Goal: Task Accomplishment & Management: Manage account settings

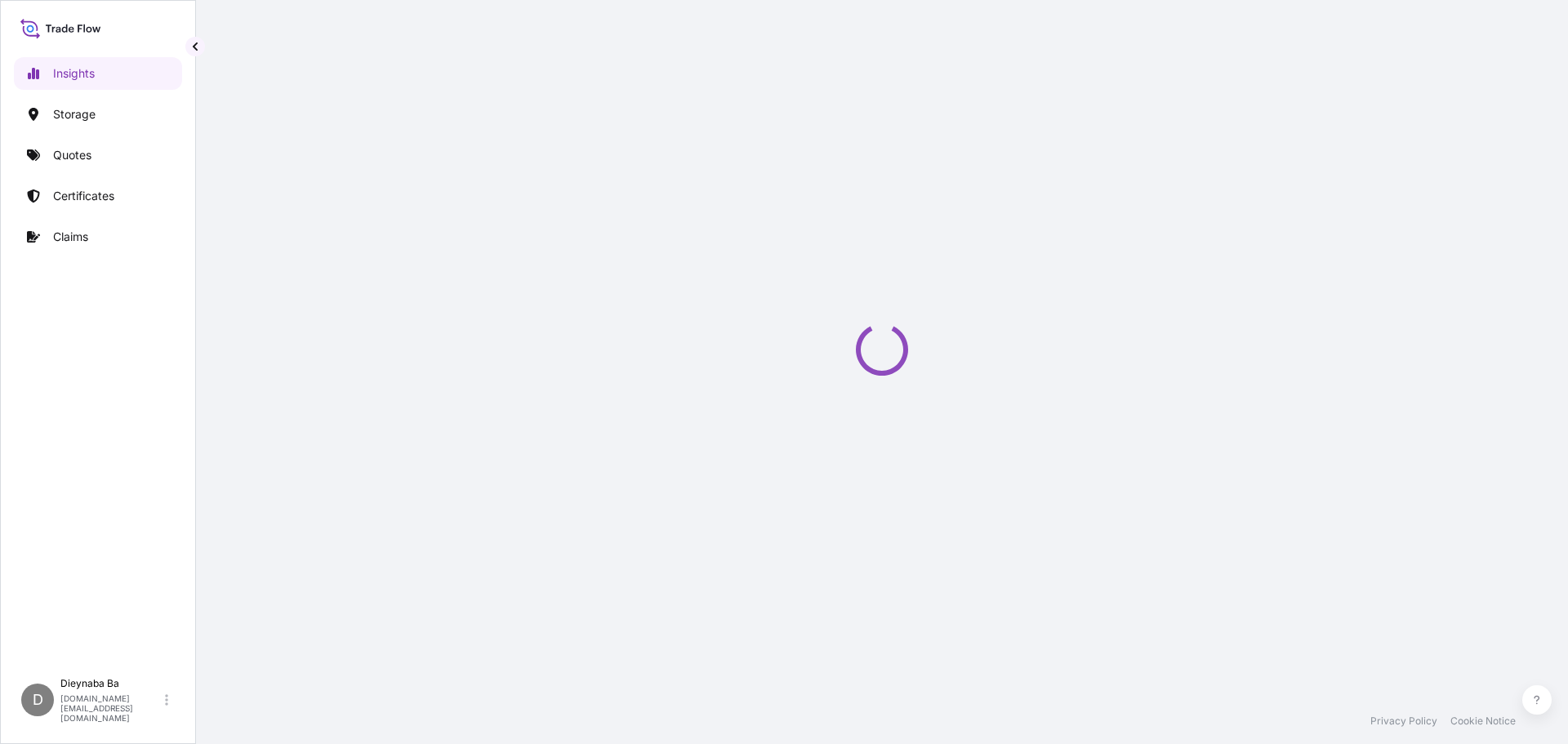
select select "2025"
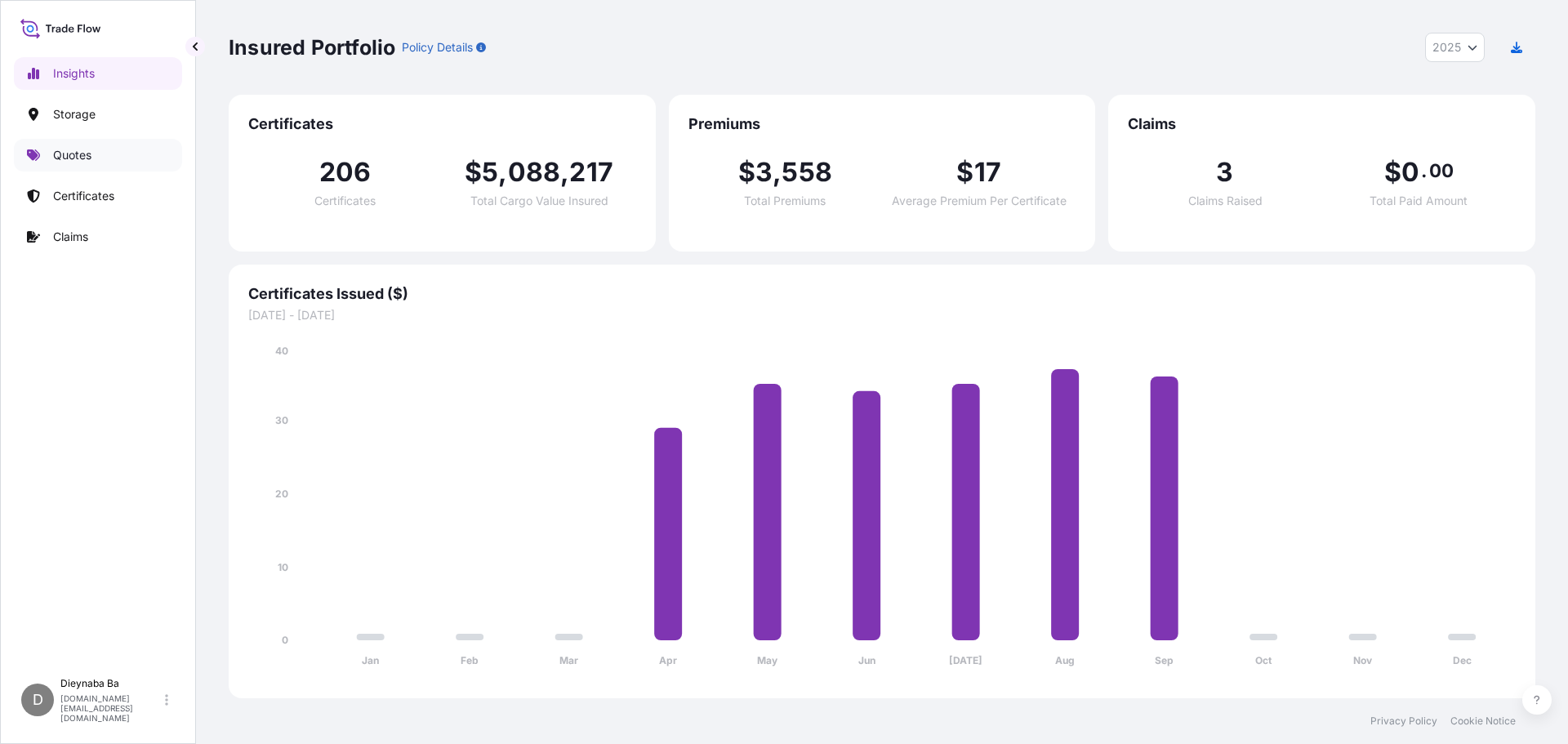
click at [68, 161] on p "Quotes" at bounding box center [72, 155] width 38 height 16
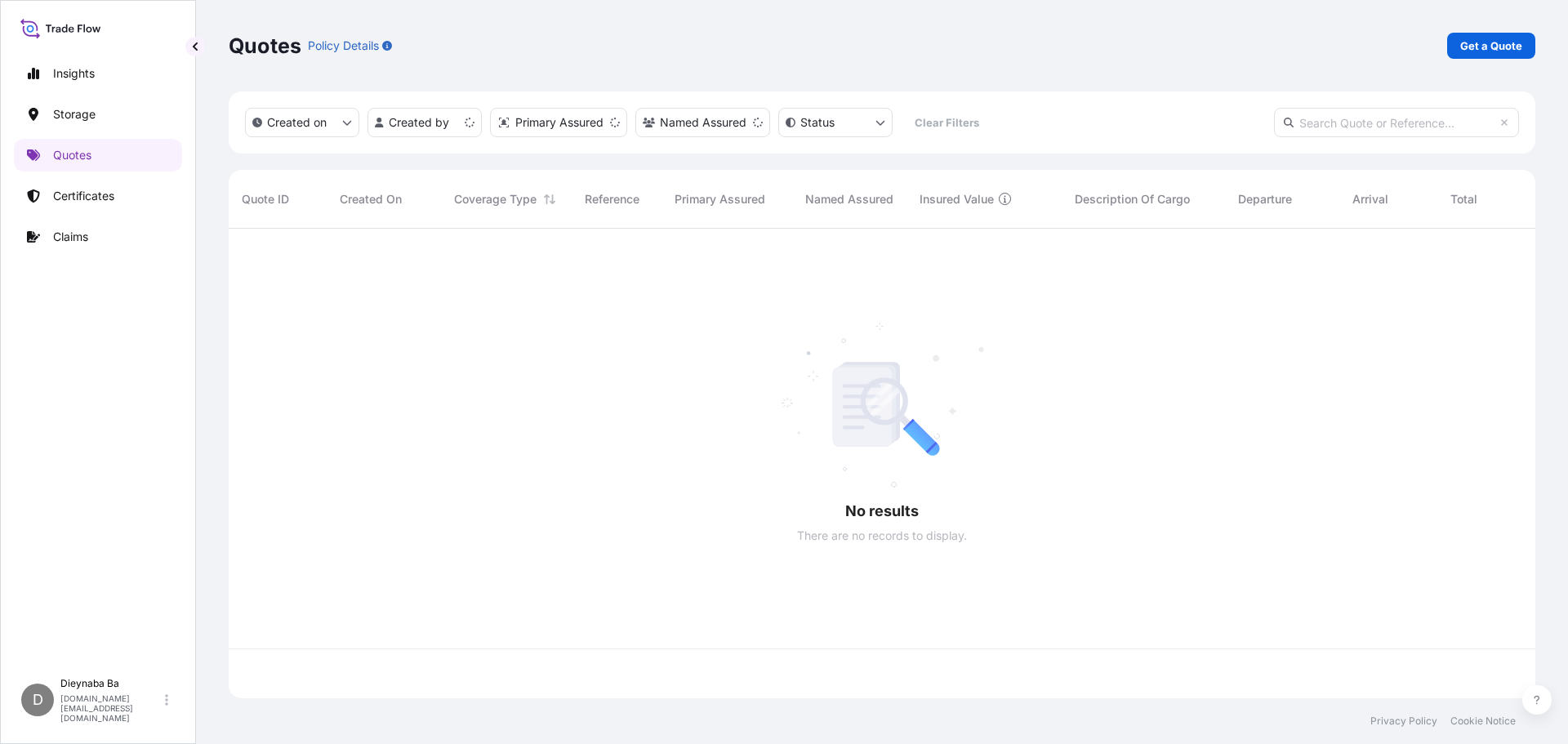
scroll to position [466, 1295]
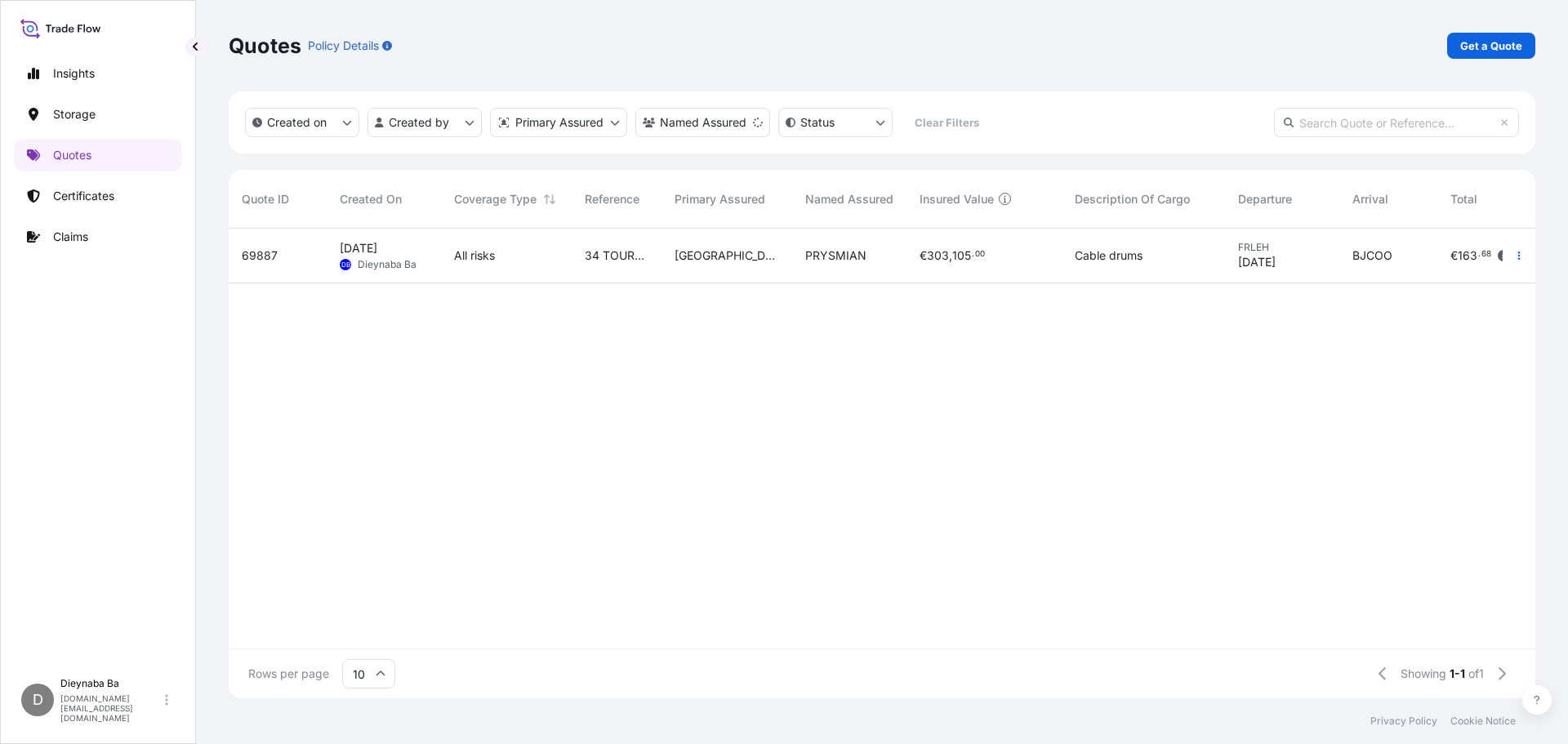
click at [1061, 255] on div "€ 303 , 105 . 00" at bounding box center [984, 256] width 155 height 55
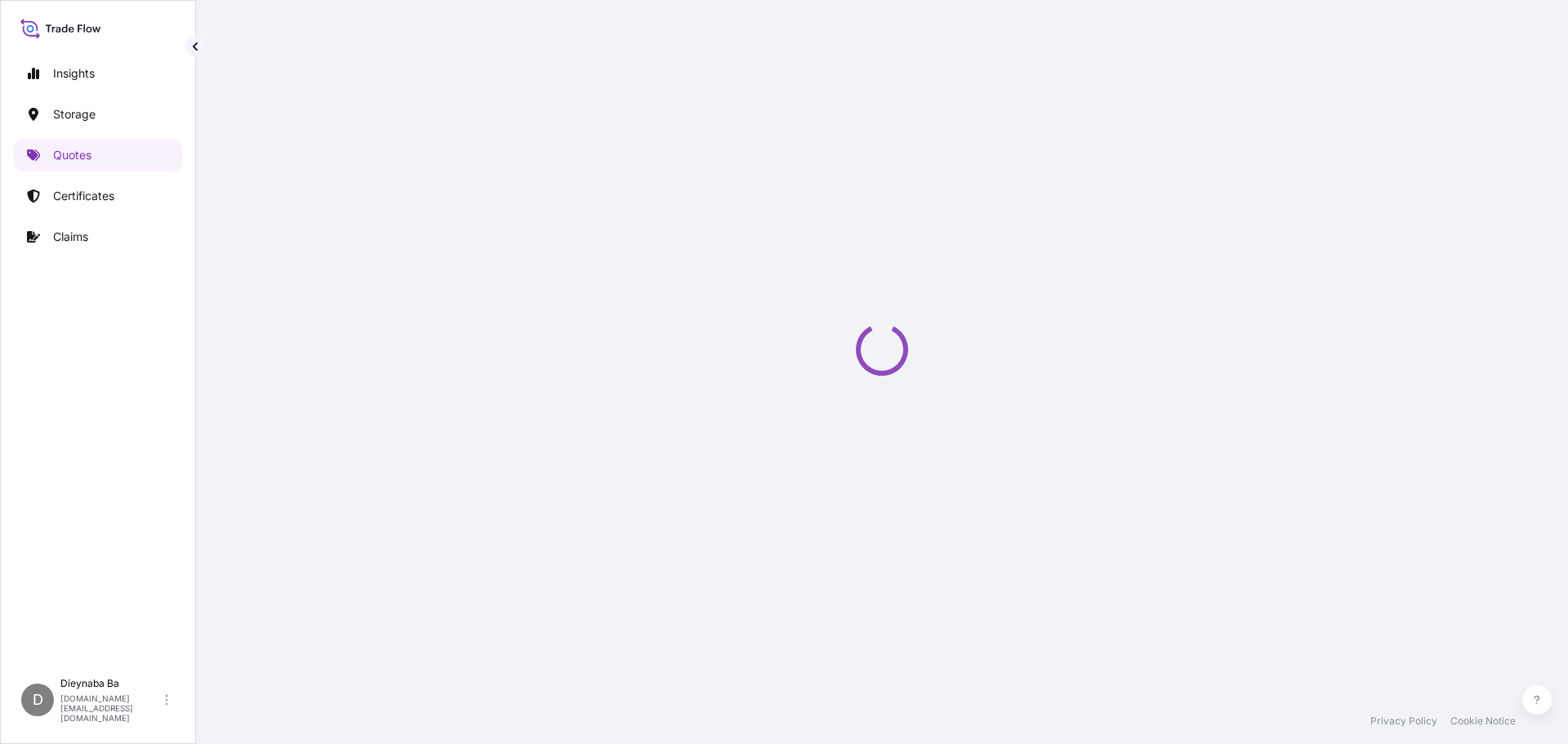
select select "Road / [GEOGRAPHIC_DATA]"
select select "Water"
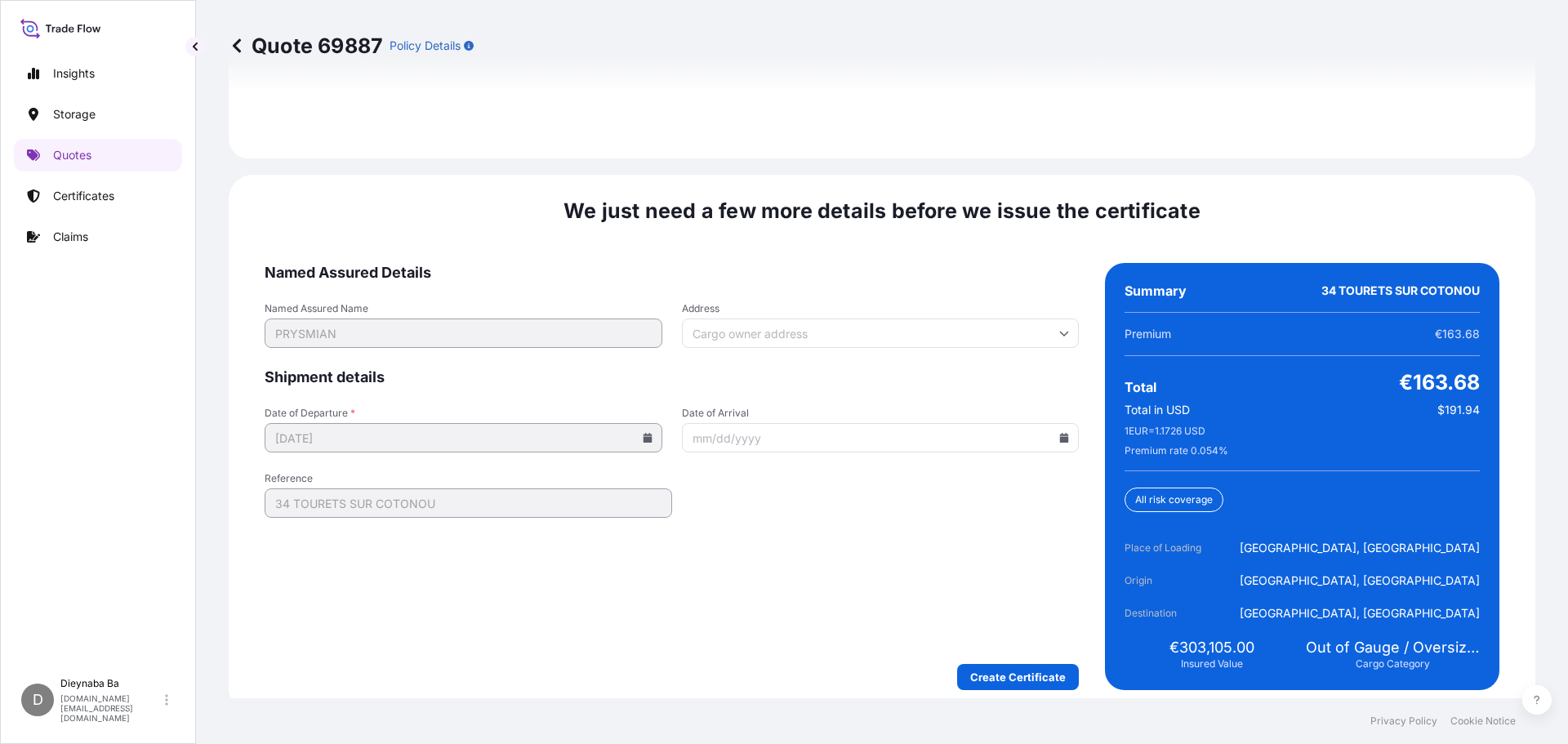
scroll to position [2643, 0]
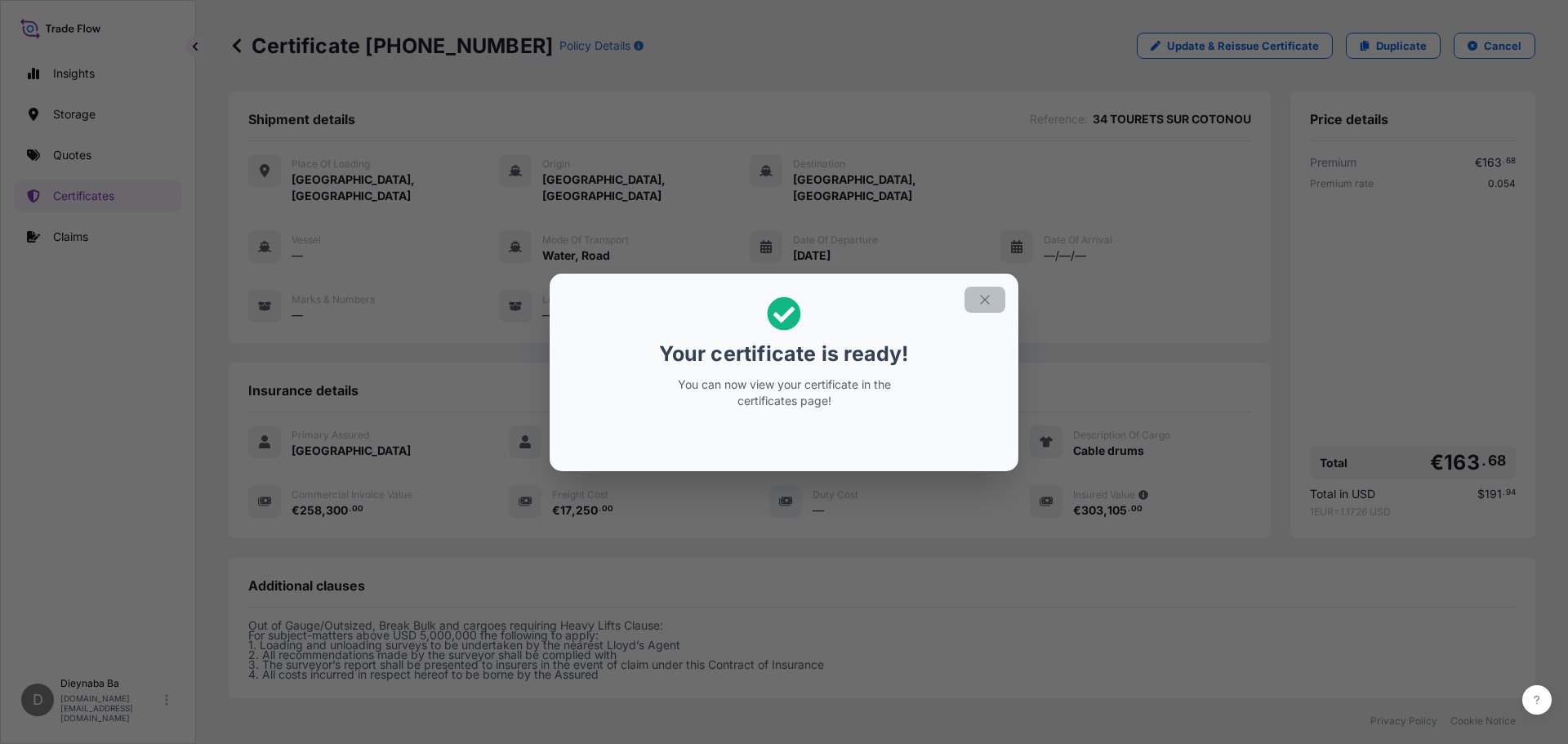
click at [981, 301] on icon "button" at bounding box center [984, 300] width 15 height 15
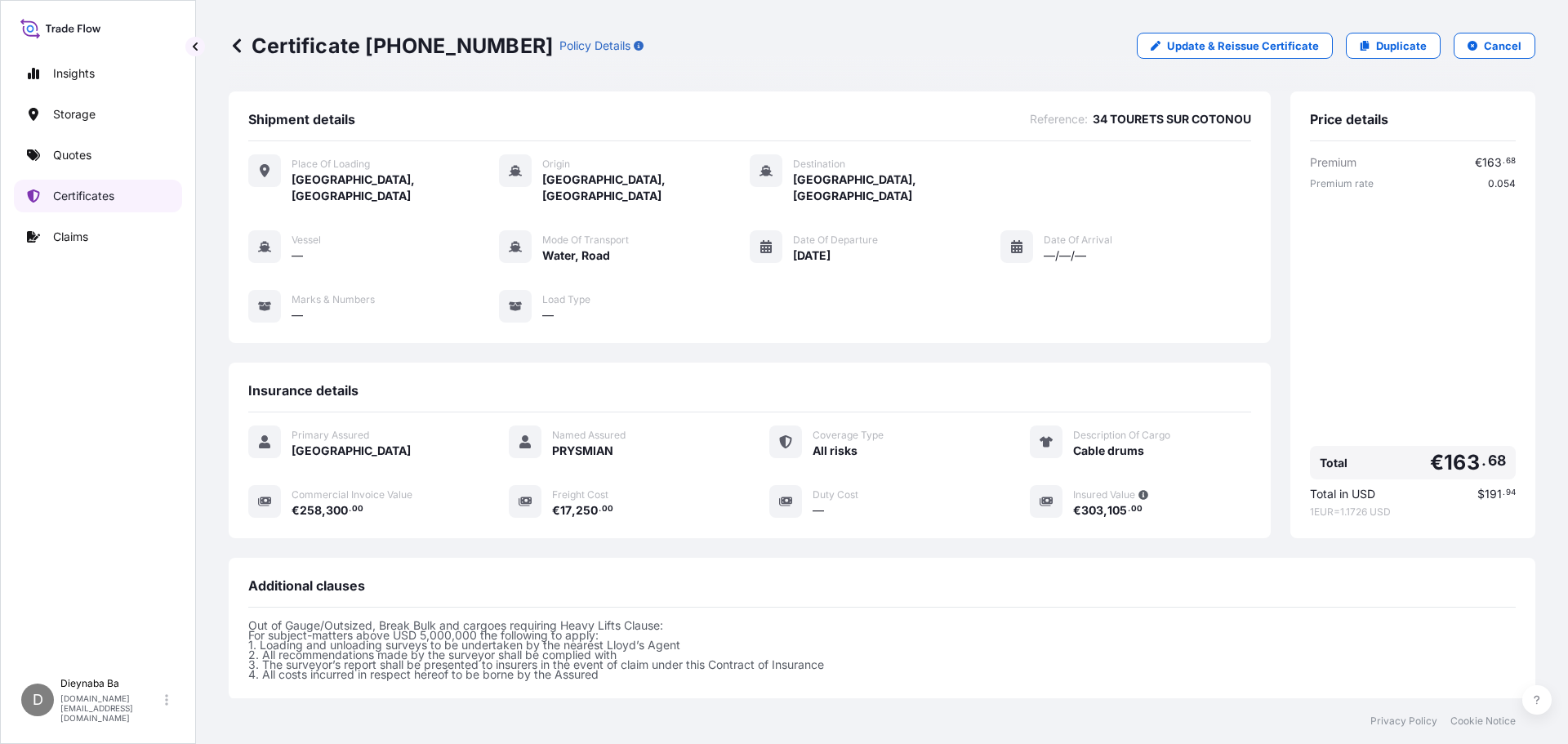
click at [82, 197] on p "Certificates" at bounding box center [83, 196] width 61 height 16
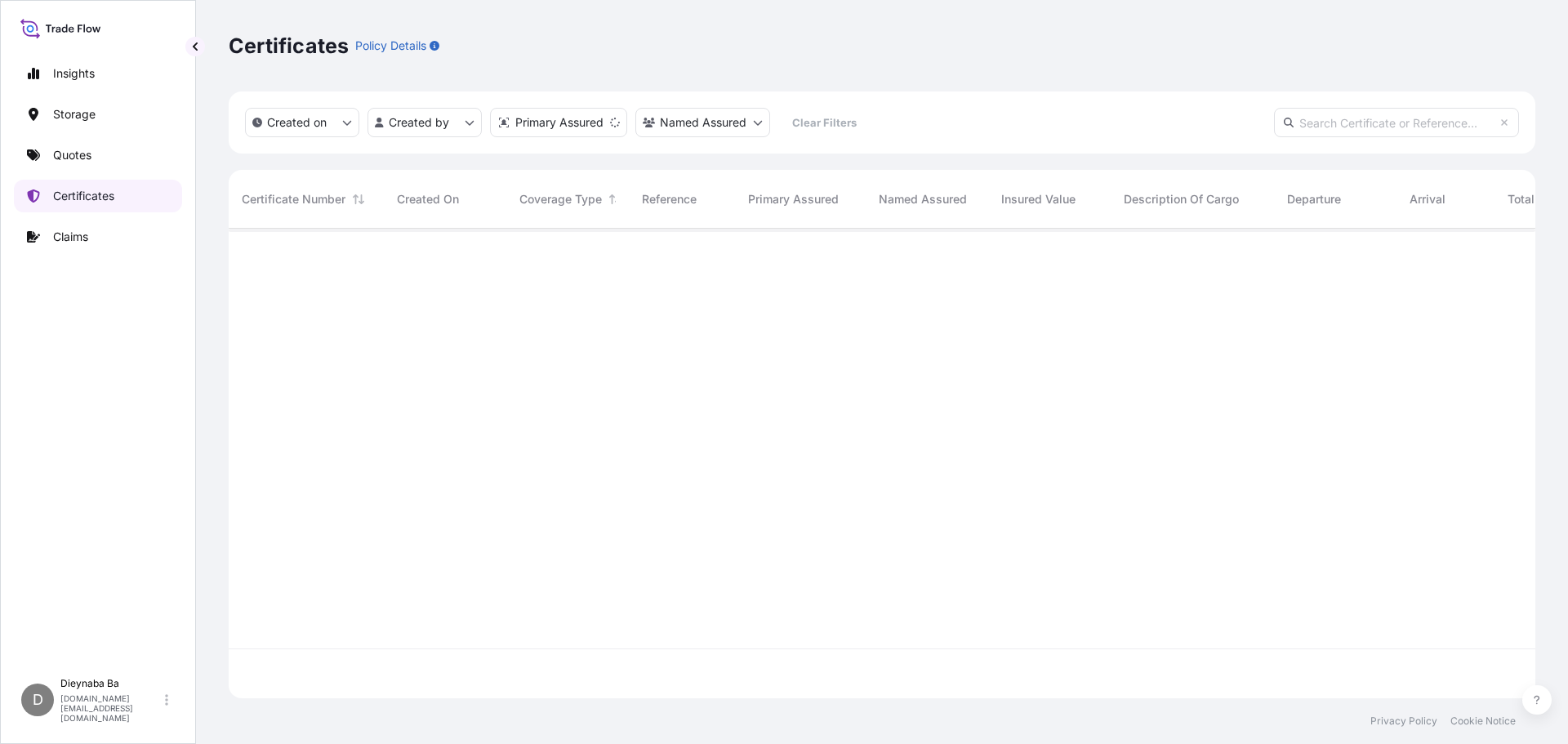
scroll to position [466, 1295]
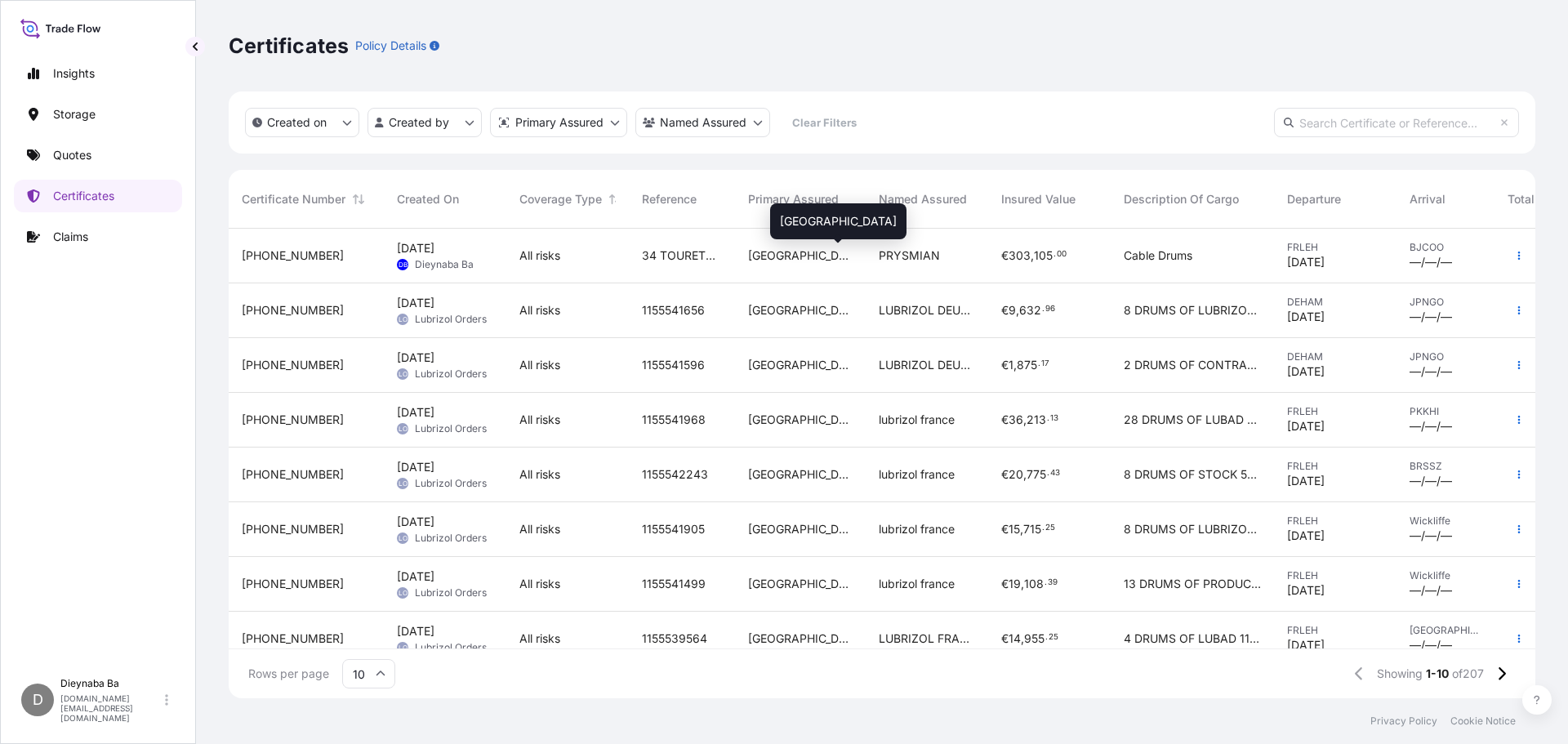
click at [824, 259] on div "[GEOGRAPHIC_DATA]" at bounding box center [801, 255] width 105 height 16
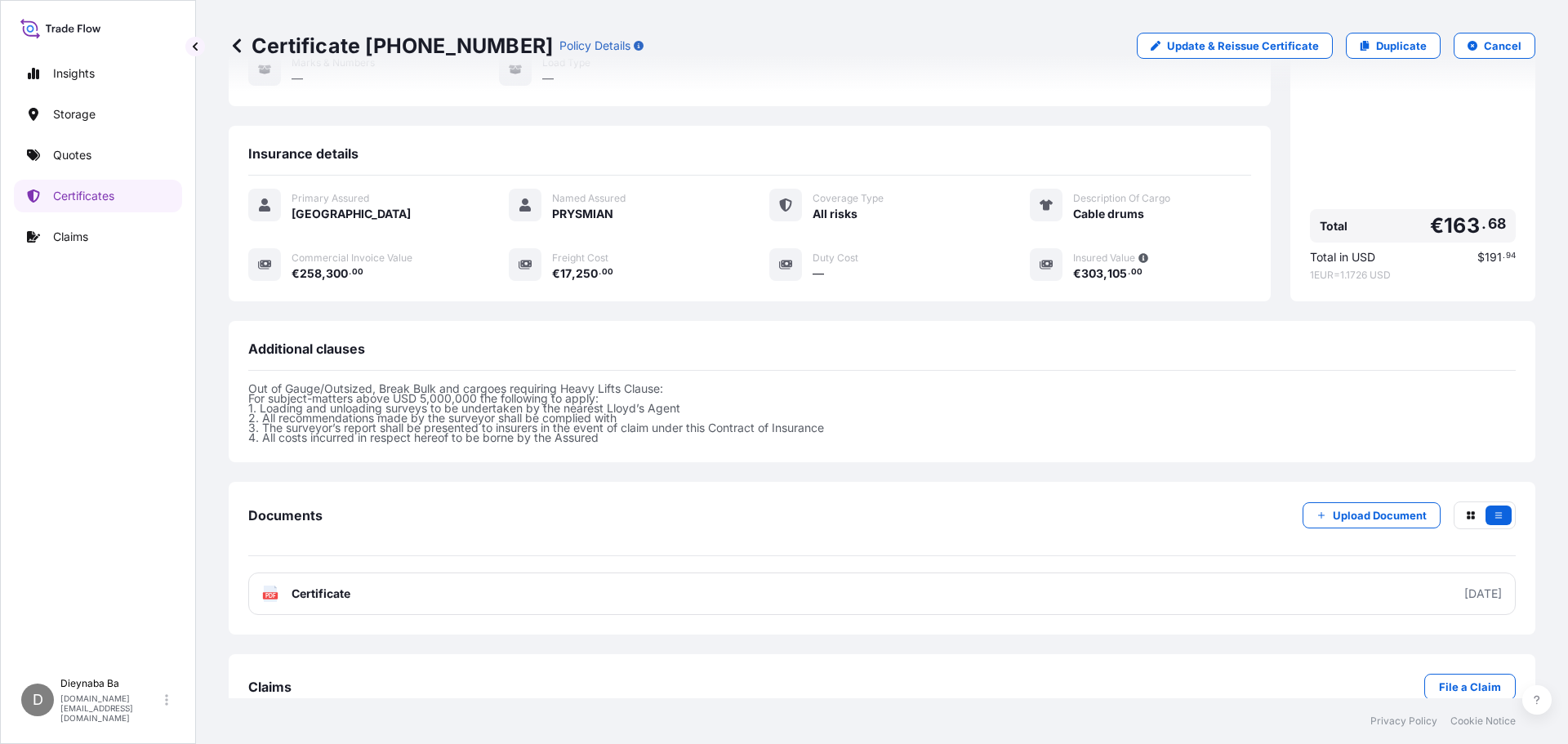
scroll to position [259, 0]
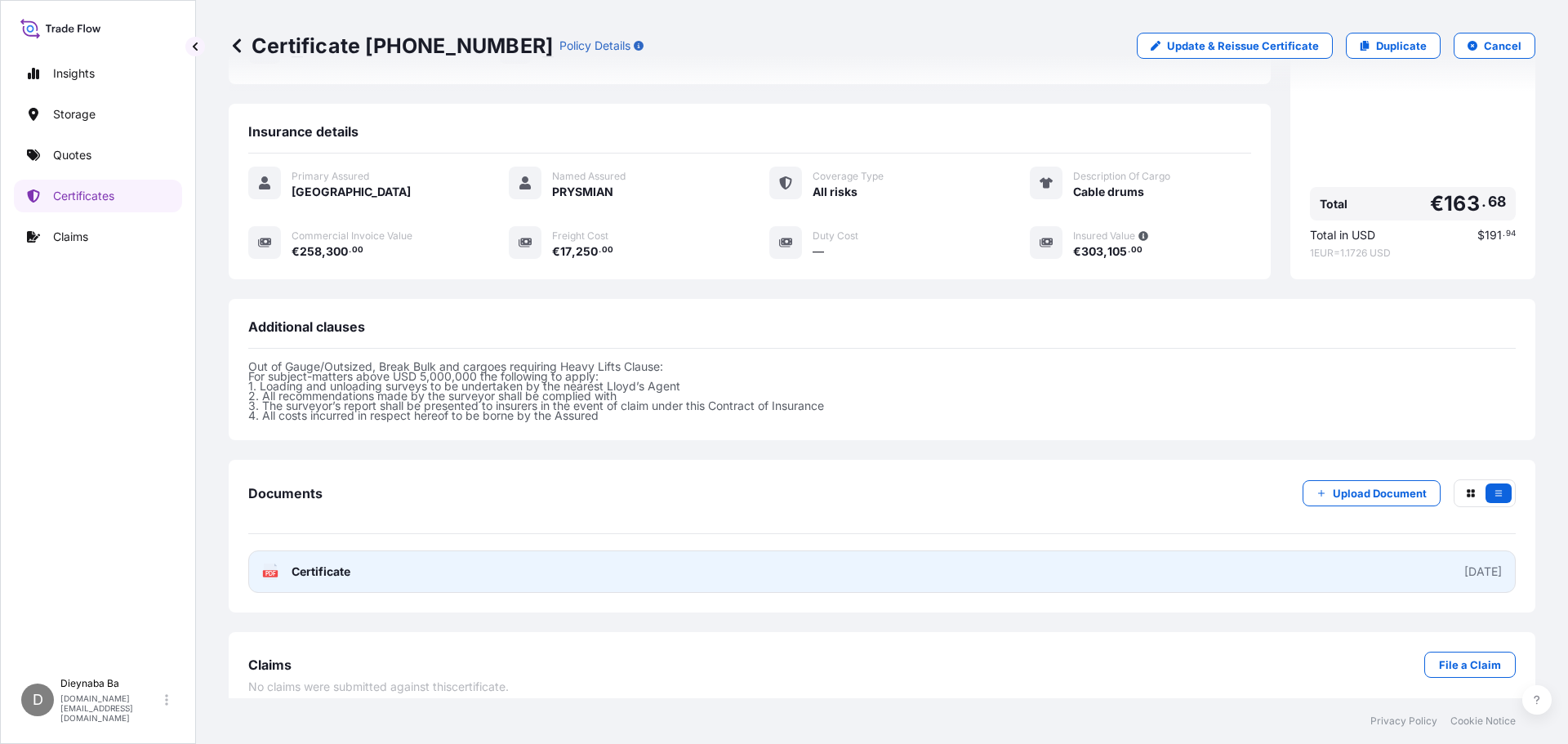
click at [1399, 556] on link "PDF Certificate [DATE]" at bounding box center [882, 572] width 1267 height 43
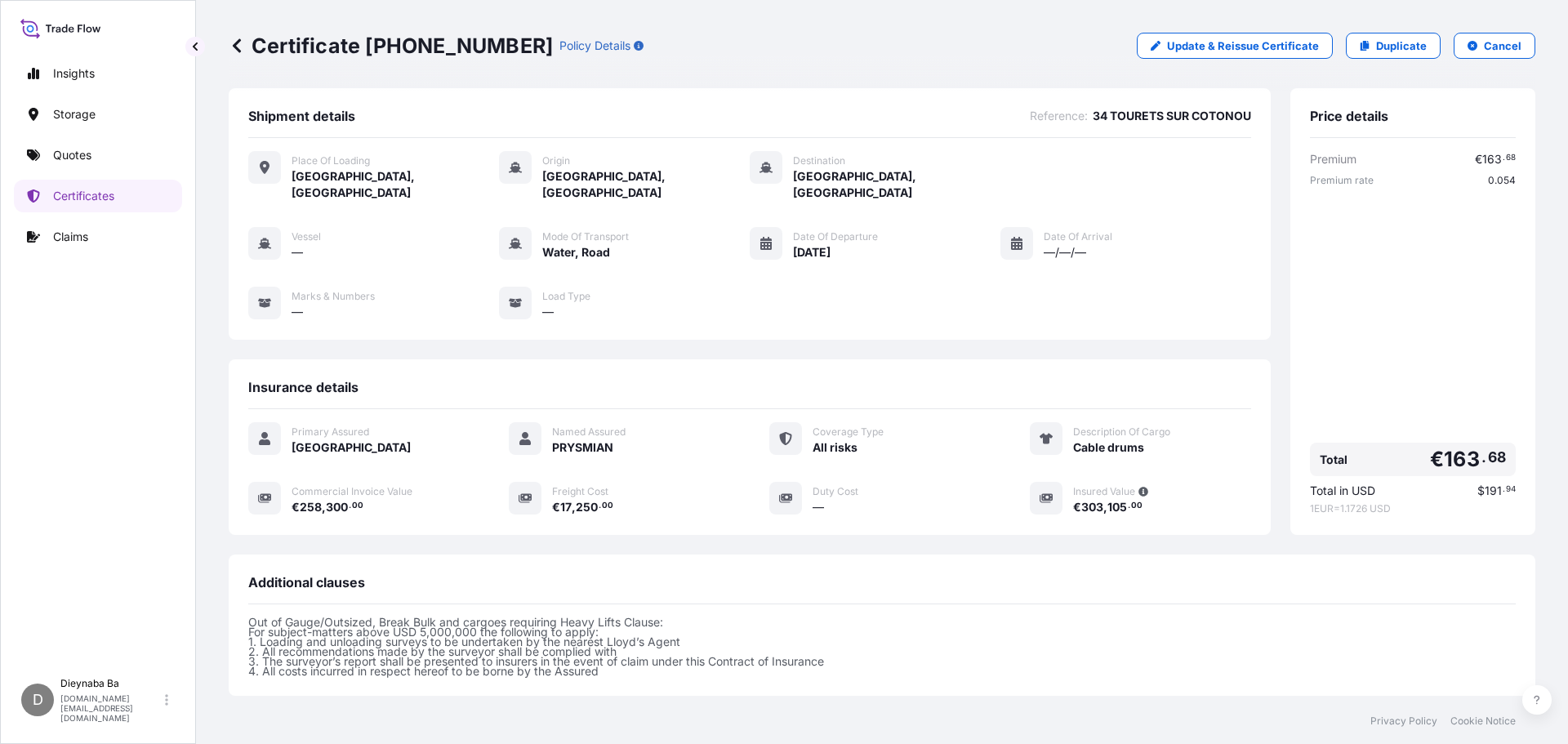
scroll to position [0, 0]
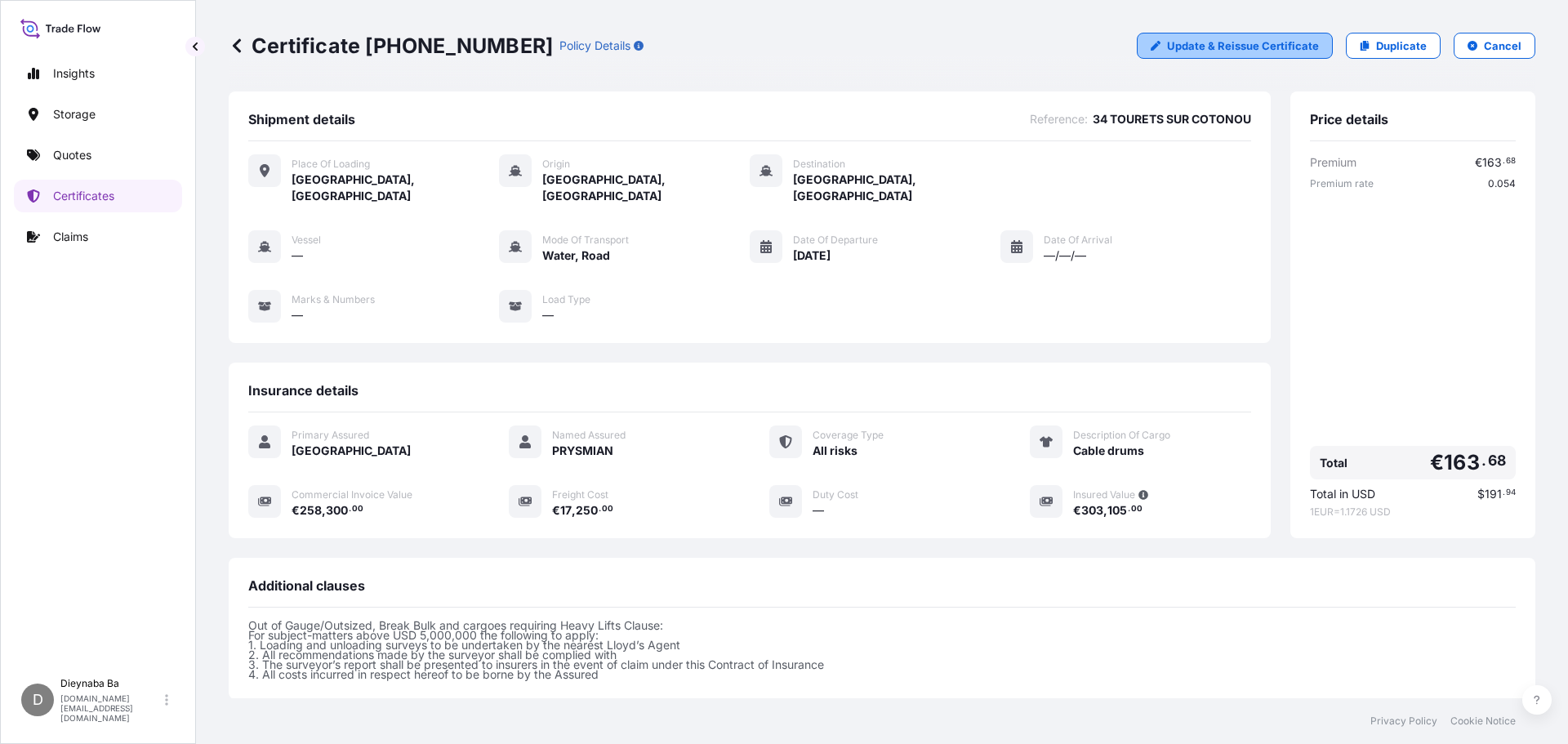
click at [1261, 47] on p "Update & Reissue Certificate" at bounding box center [1243, 45] width 152 height 16
select select "Road / [GEOGRAPHIC_DATA]"
select select "Water"
select select "31590"
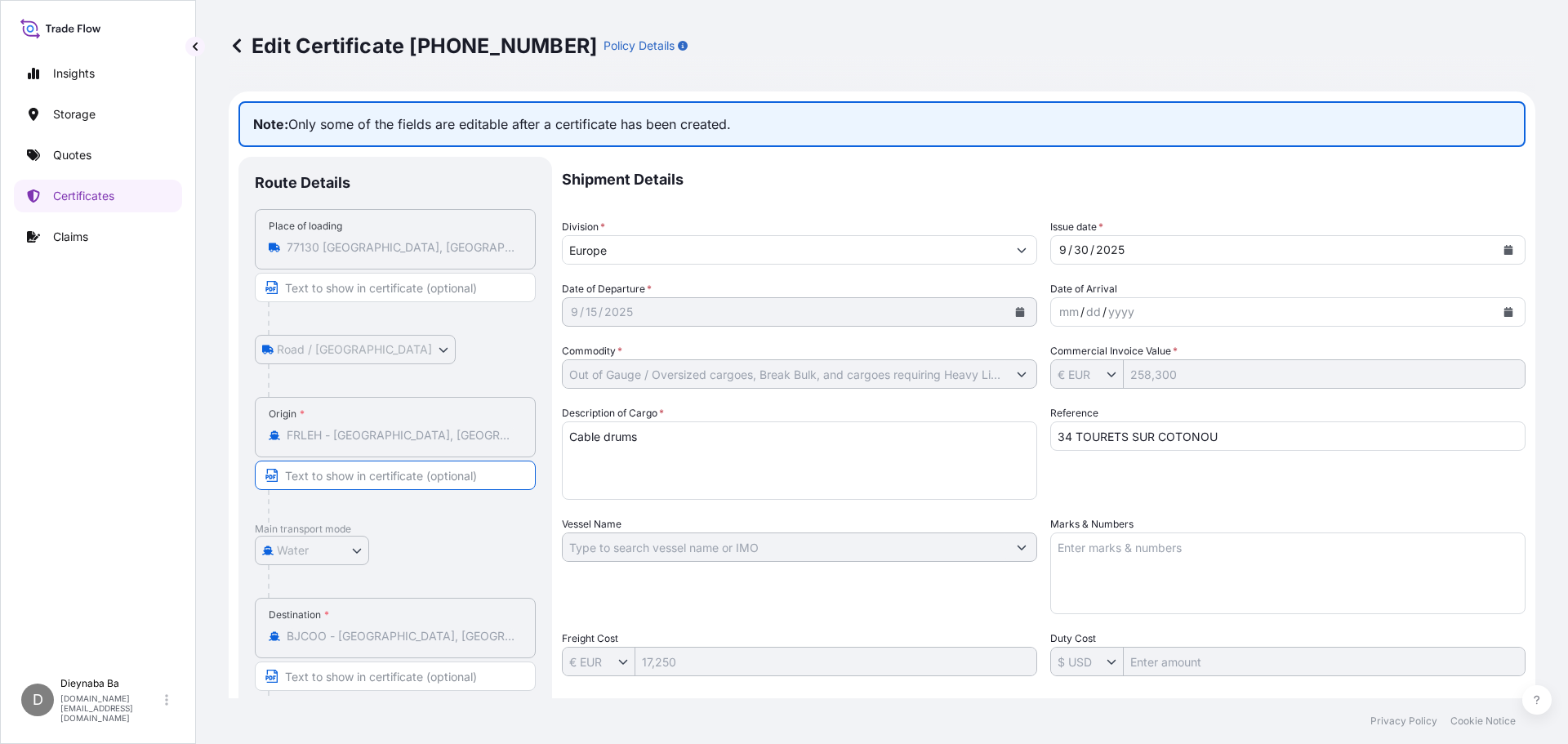
click at [400, 481] on input "Text to appear on certificate" at bounding box center [395, 474] width 281 height 29
click at [404, 474] on input "Text to appear on certificate" at bounding box center [395, 474] width 281 height 29
